Goal: Navigation & Orientation: Find specific page/section

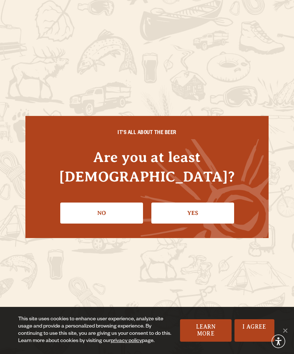
click at [188, 206] on link "Yes" at bounding box center [192, 213] width 83 height 21
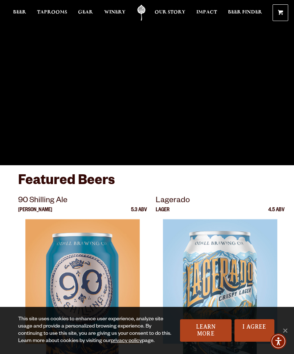
click at [248, 325] on link "I Agree" at bounding box center [254, 330] width 40 height 22
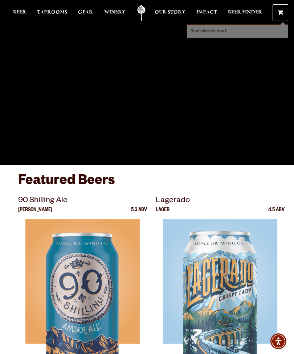
click at [280, 12] on span at bounding box center [280, 13] width 5 height 5
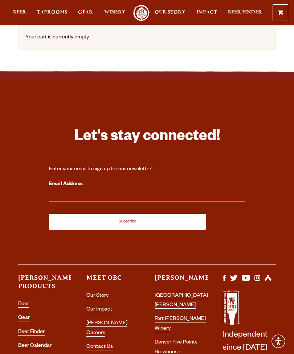
scroll to position [263, 0]
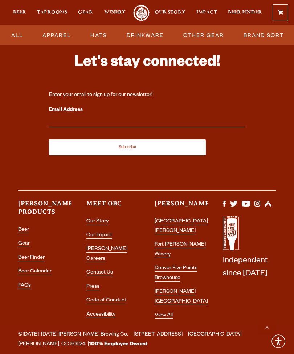
click at [111, 252] on link "[PERSON_NAME] Careers" at bounding box center [106, 255] width 41 height 16
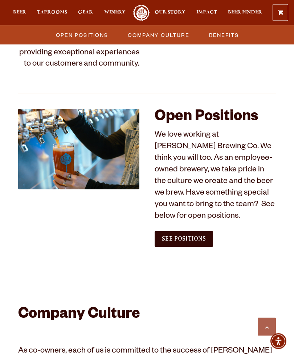
scroll to position [366, 0]
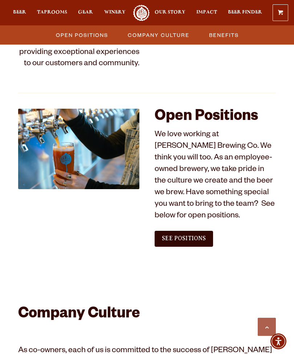
click at [194, 241] on span "See Positions" at bounding box center [184, 238] width 44 height 7
